Goal: Task Accomplishment & Management: Use online tool/utility

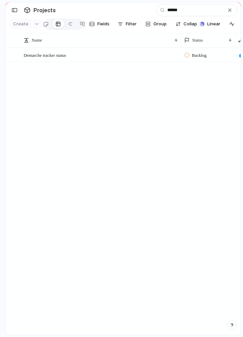
click at [86, 142] on div "Demarche tracker status Backlog" at bounding box center [123, 191] width 235 height 287
click at [48, 53] on span "Demarche tracker status" at bounding box center [45, 55] width 43 height 8
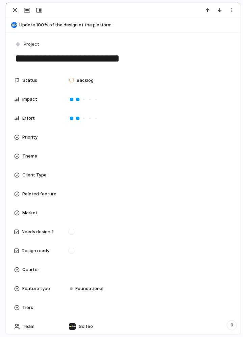
type textarea "**********"
click at [11, 10] on div "button" at bounding box center [15, 10] width 8 height 8
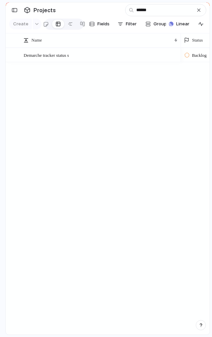
click at [89, 71] on div "Demarche tracker status s Backlog" at bounding box center [108, 191] width 204 height 287
drag, startPoint x: 40, startPoint y: 142, endPoint x: 36, endPoint y: 143, distance: 3.8
click at [40, 142] on div "Demarche tracker status s Backlog" at bounding box center [108, 191] width 204 height 287
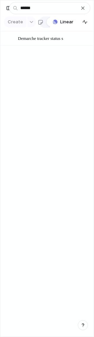
click at [43, 114] on div "Demarche tracker status s" at bounding box center [47, 183] width 94 height 305
click at [85, 9] on button "button" at bounding box center [82, 7] width 7 height 7
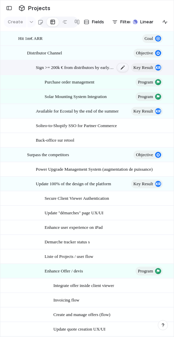
click at [121, 66] on div at bounding box center [122, 67] width 11 height 9
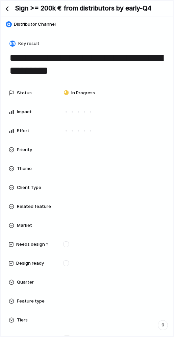
scroll to position [183, 0]
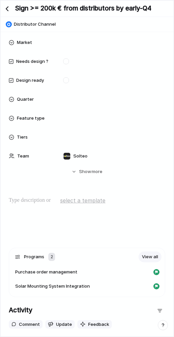
click at [50, 208] on div at bounding box center [87, 217] width 156 height 43
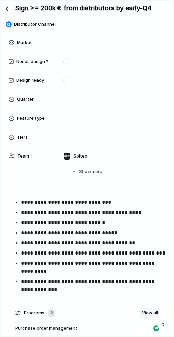
scroll to position [185, 0]
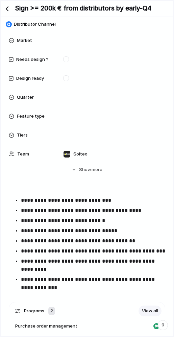
click at [27, 203] on p "**********" at bounding box center [93, 200] width 144 height 8
